Goal: Find specific page/section: Find specific page/section

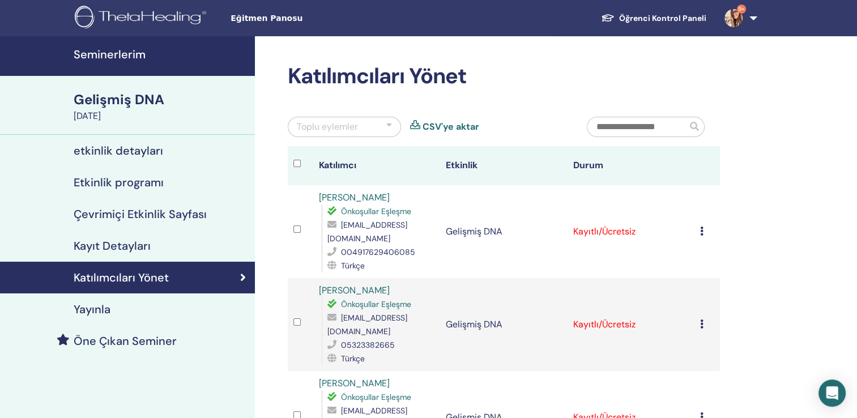
click at [134, 59] on h4 "Seminerlerim" at bounding box center [161, 55] width 174 height 14
